Goal: Task Accomplishment & Management: Manage account settings

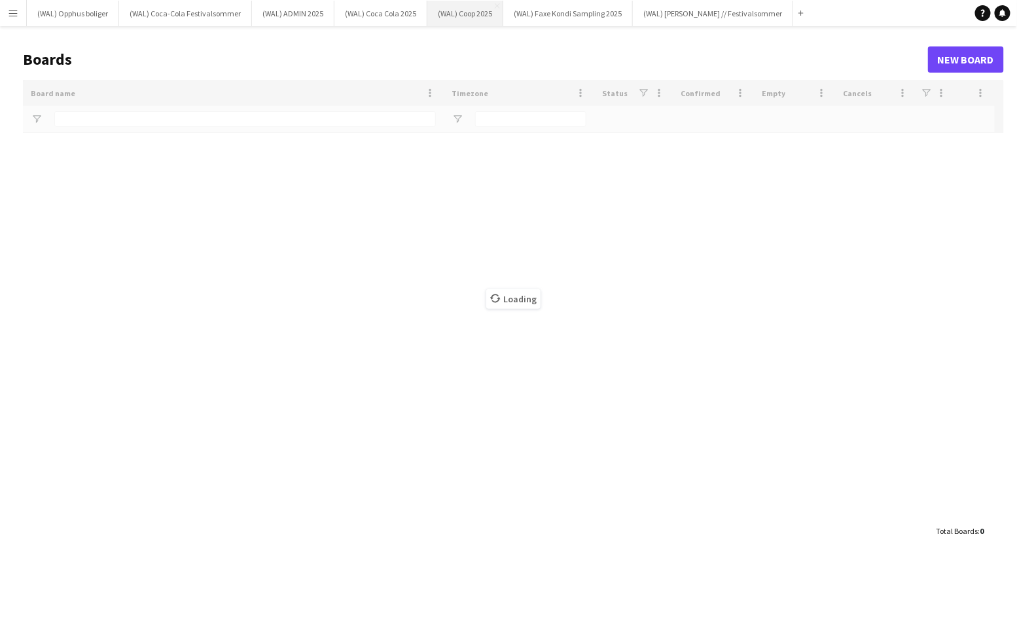
type input "*****"
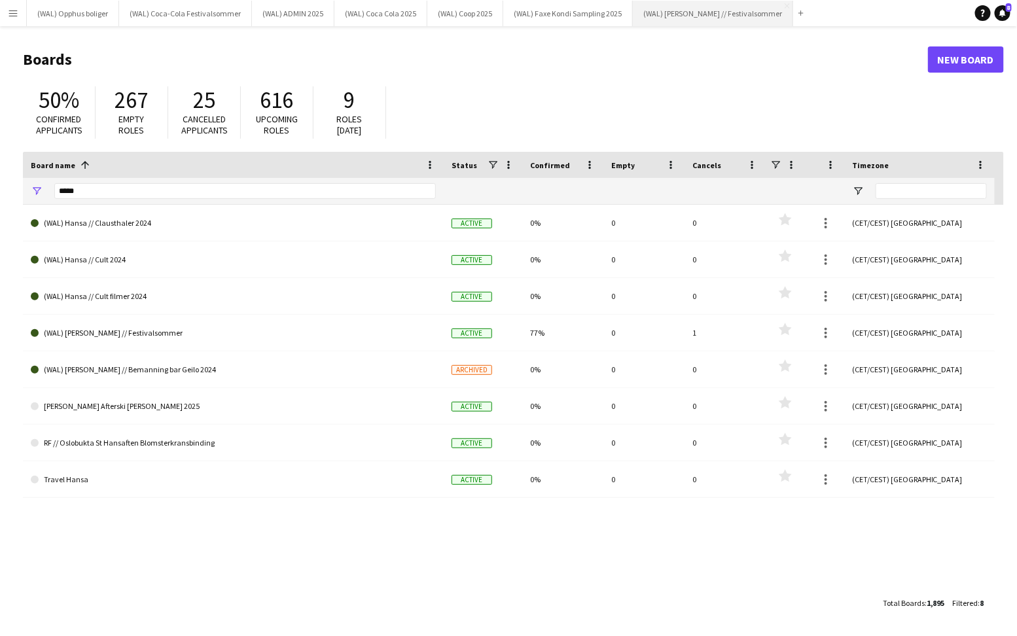
click at [678, 21] on button "(WAL) [PERSON_NAME] // Festivalsommer Close" at bounding box center [713, 14] width 160 height 26
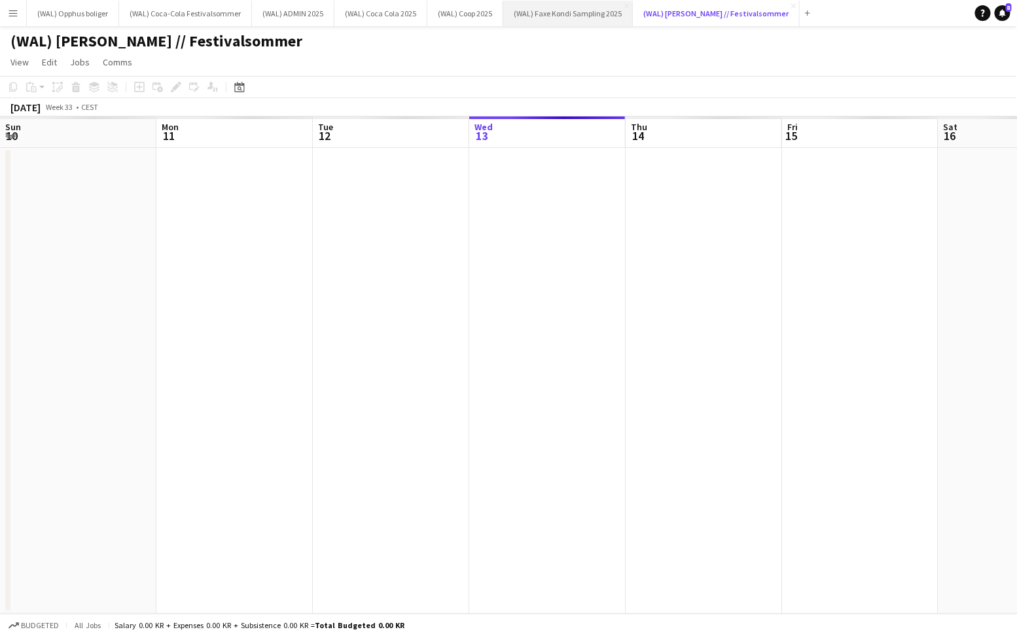
scroll to position [0, 313]
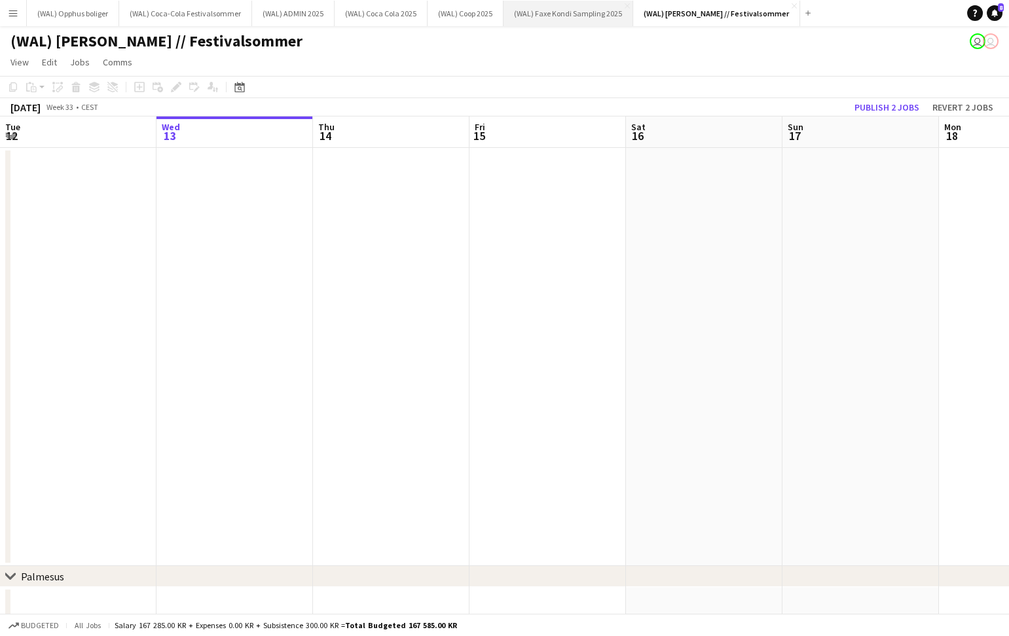
click at [553, 18] on button "(WAL) [PERSON_NAME] Sampling 2025 Close" at bounding box center [568, 14] width 130 height 26
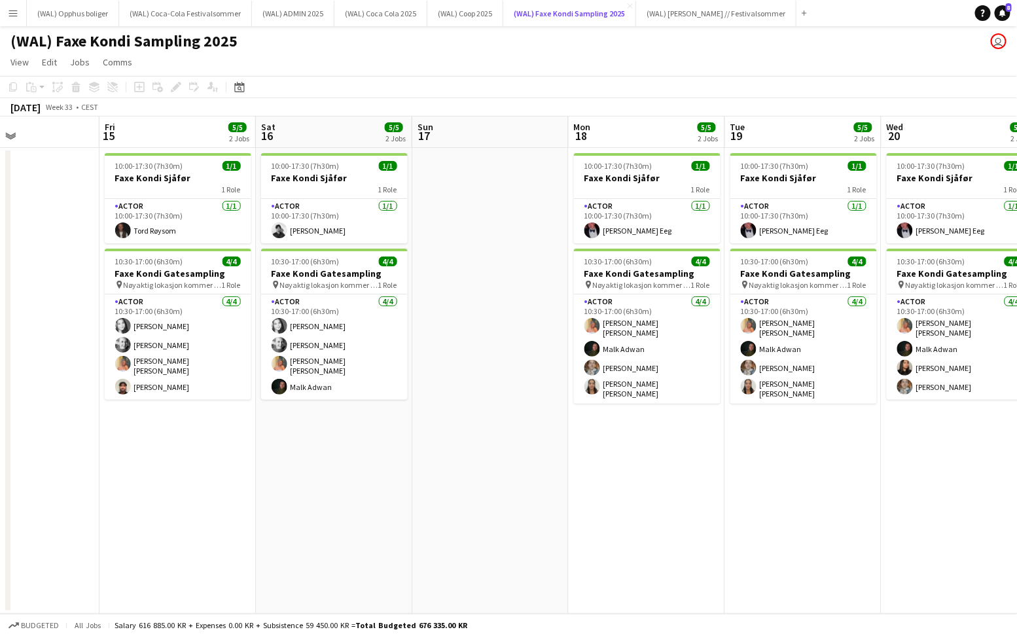
scroll to position [0, 461]
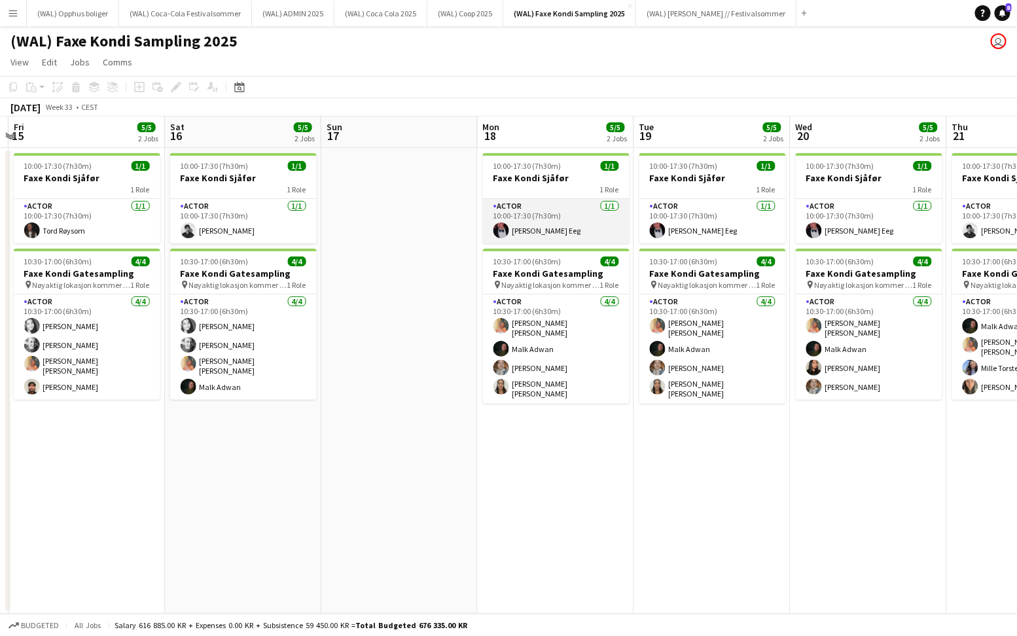
click at [550, 213] on app-card-role "Actor [DATE] 10:00-17:30 (7h30m) [PERSON_NAME] Eeg" at bounding box center [556, 221] width 147 height 45
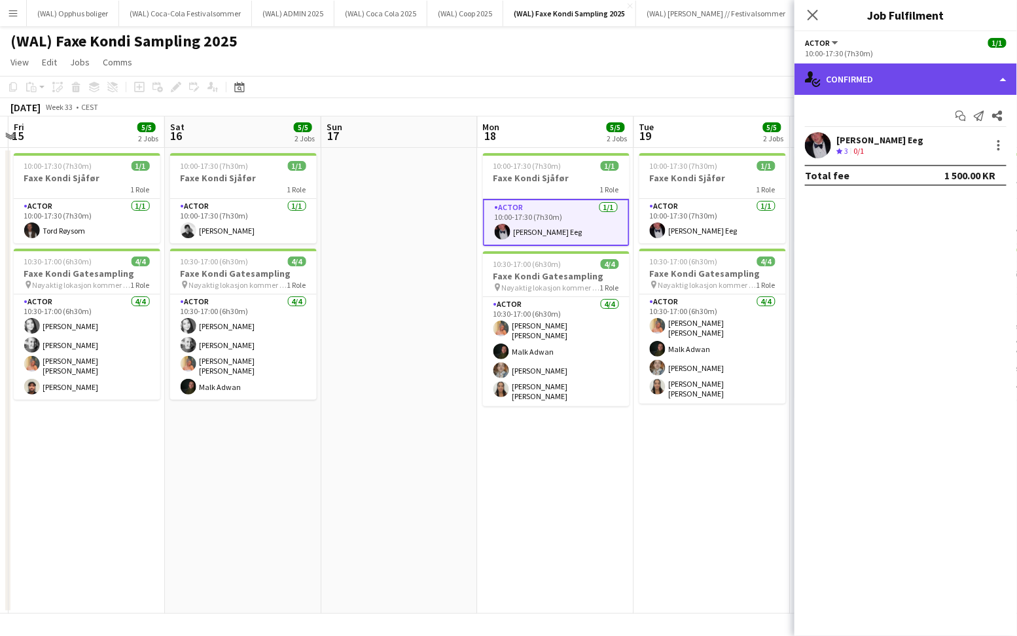
click at [821, 77] on div "single-neutral-actions-check-2 Confirmed" at bounding box center [906, 78] width 223 height 31
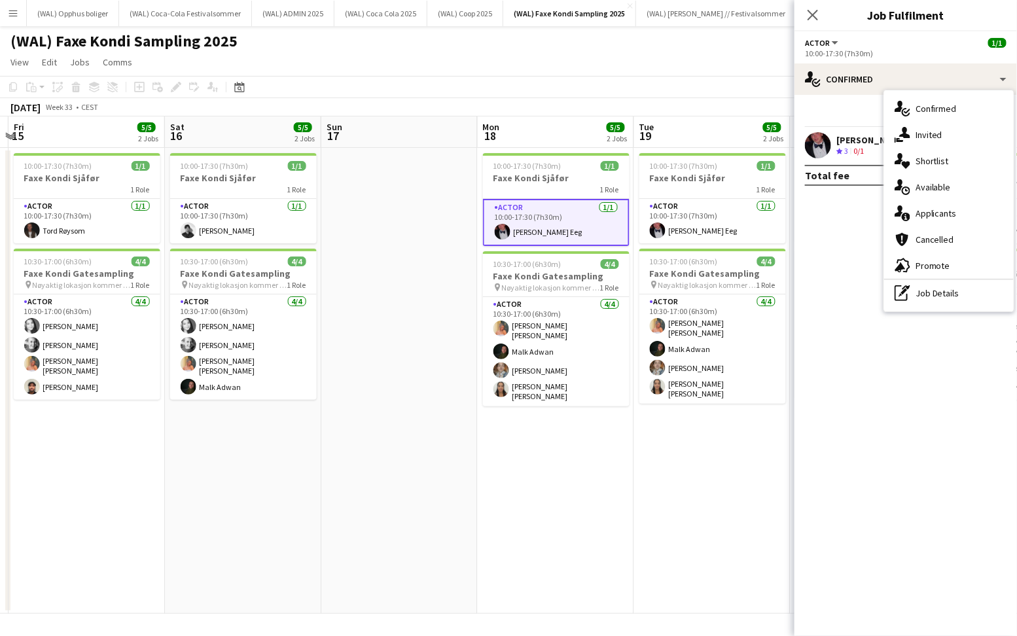
click at [398, 424] on app-date-cell at bounding box center [399, 381] width 156 height 466
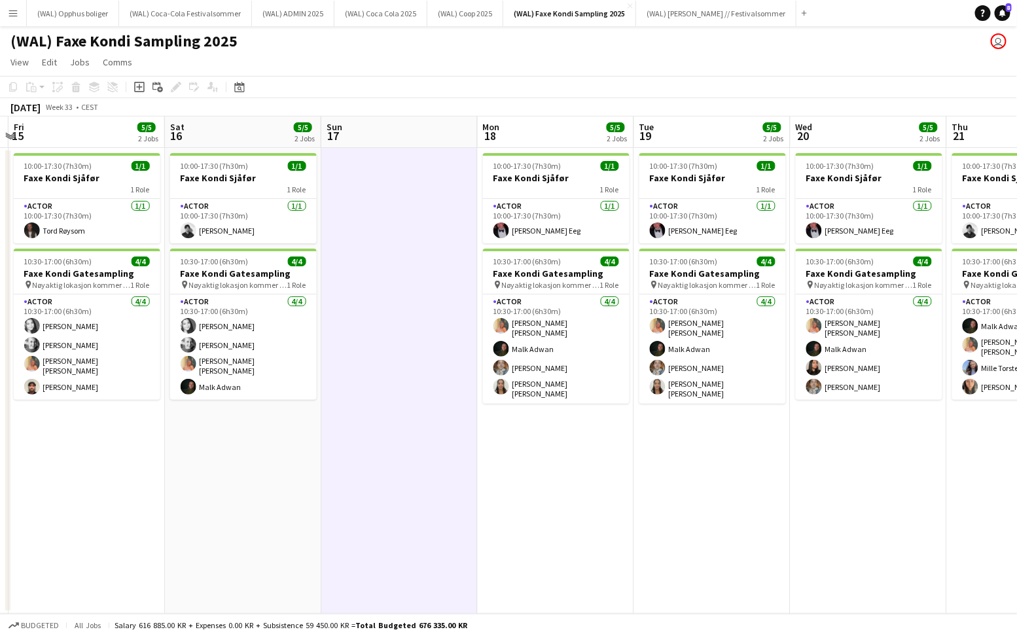
scroll to position [0, 462]
